Goal: Task Accomplishment & Management: Manage account settings

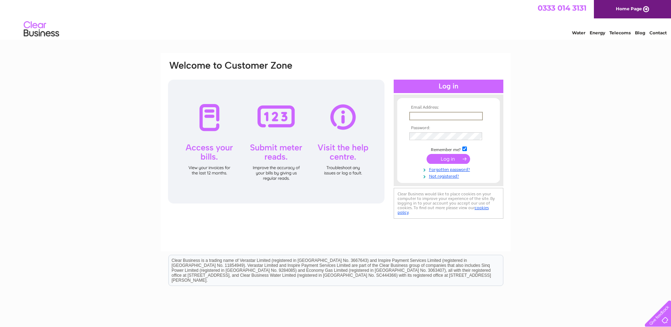
type input "[EMAIL_ADDRESS][DOMAIN_NAME]"
click at [446, 156] on input "submit" at bounding box center [449, 158] width 44 height 10
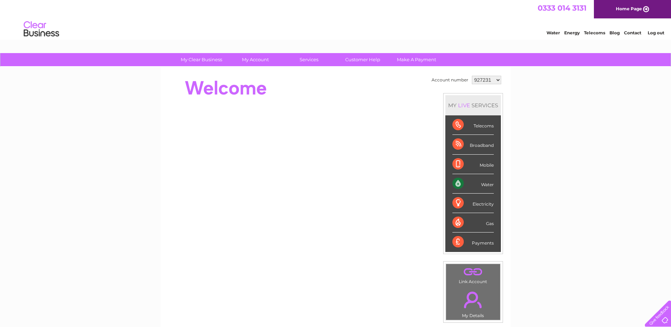
click at [499, 81] on select "927231 928058 1110428" at bounding box center [486, 80] width 29 height 8
select select "928058"
click at [472, 76] on select "927231 928058 1110428" at bounding box center [486, 80] width 29 height 8
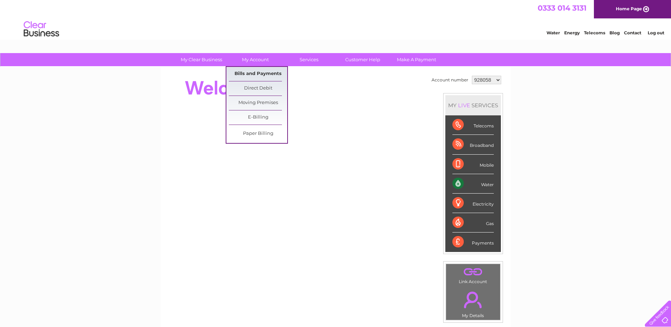
click at [254, 74] on link "Bills and Payments" at bounding box center [258, 74] width 58 height 14
